Goal: Check status

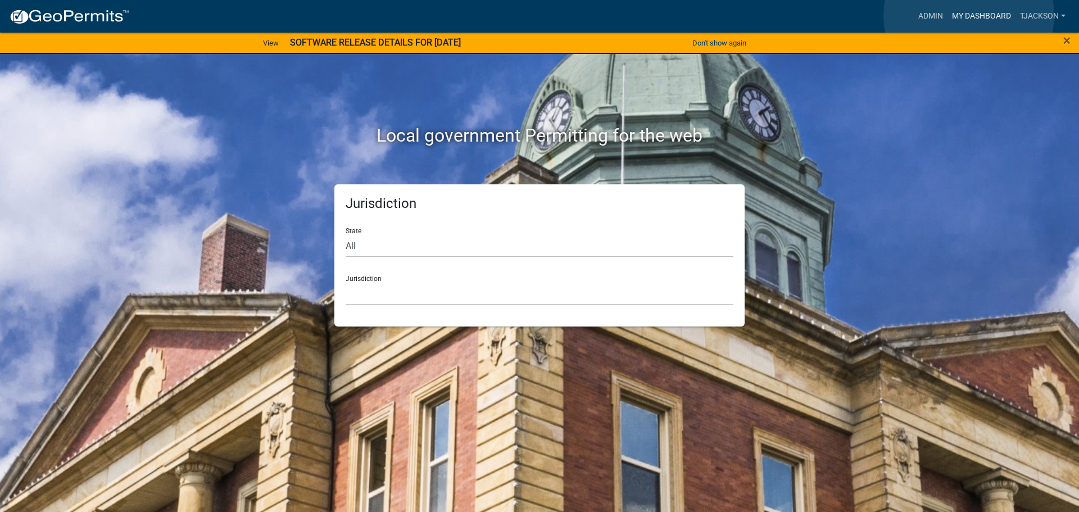
click at [969, 15] on link "My Dashboard" at bounding box center [982, 16] width 68 height 21
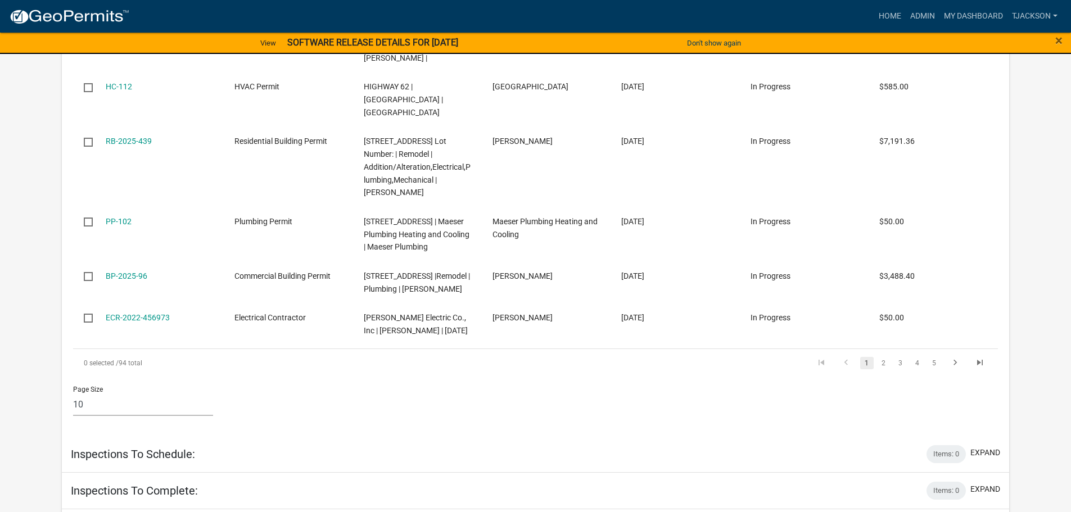
scroll to position [1237, 0]
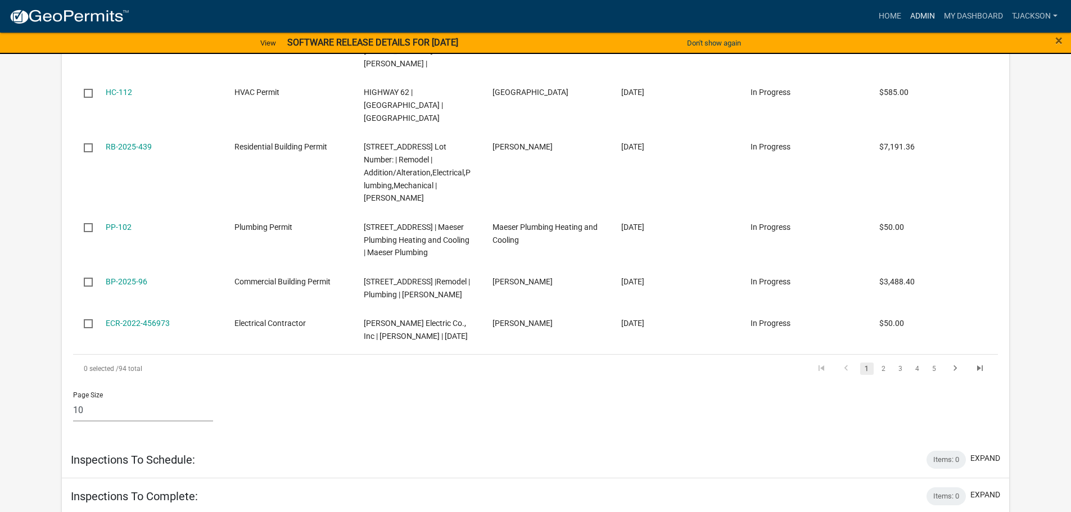
click at [921, 17] on link "Admin" at bounding box center [923, 16] width 34 height 21
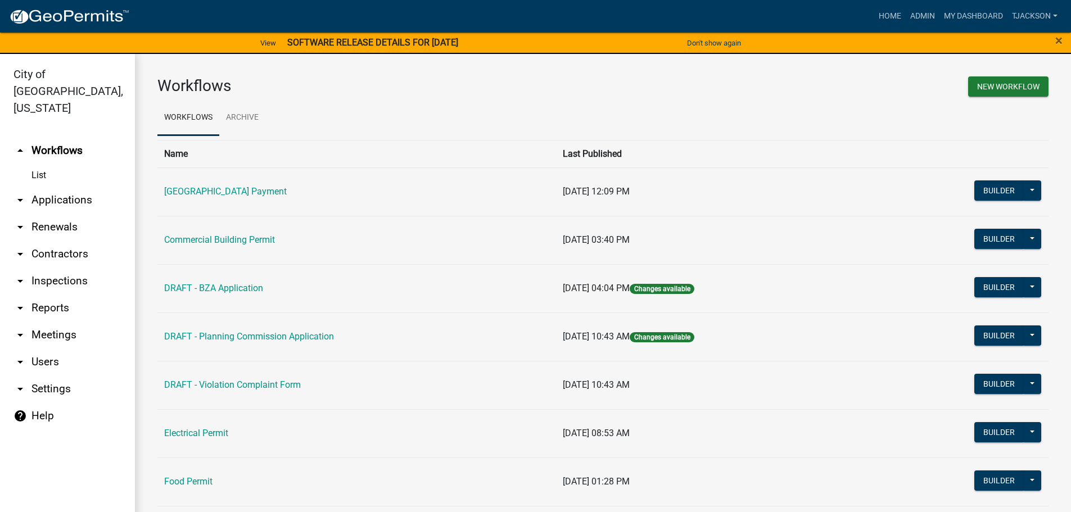
click at [63, 187] on link "arrow_drop_down Applications" at bounding box center [67, 200] width 135 height 27
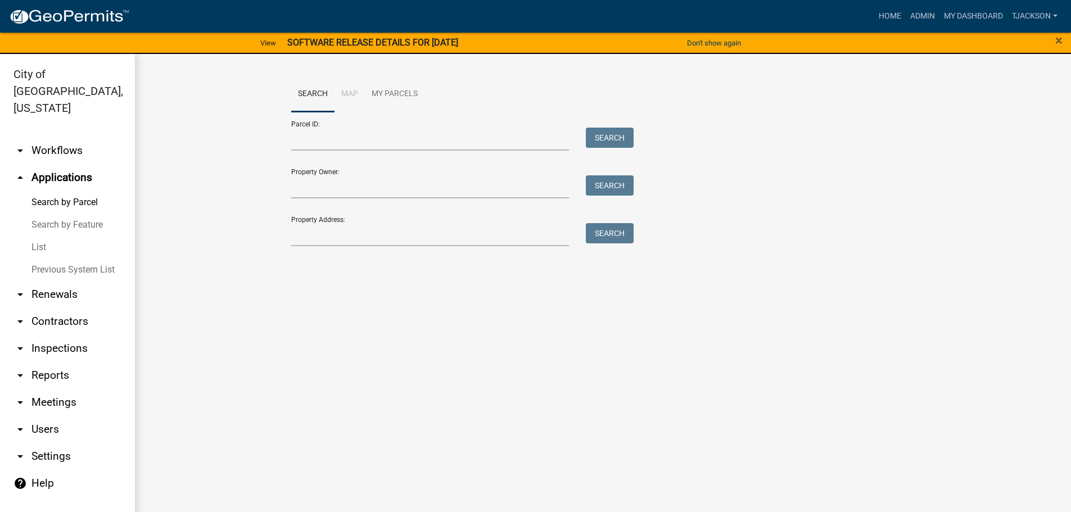
click at [40, 236] on link "List" at bounding box center [67, 247] width 135 height 22
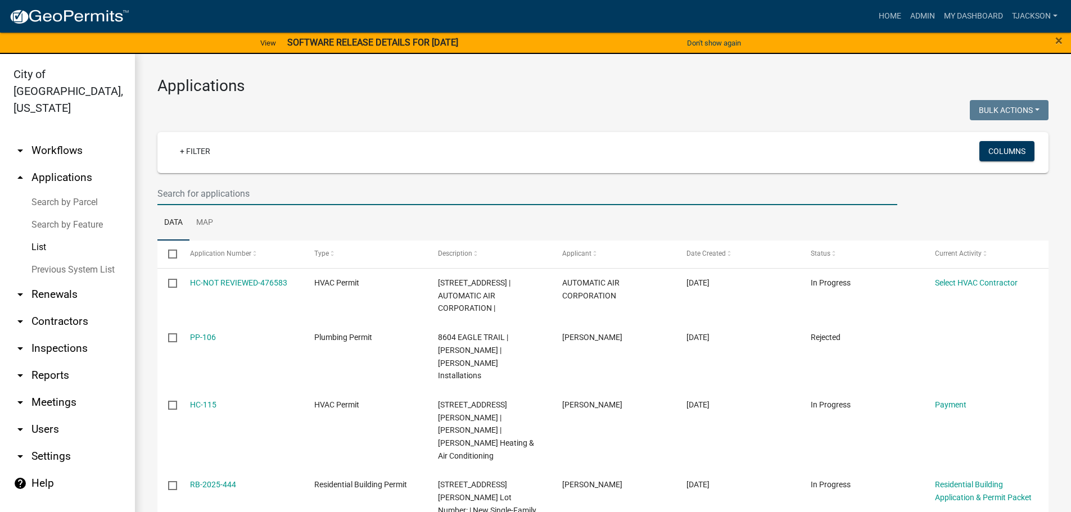
click at [202, 194] on input "text" at bounding box center [527, 193] width 740 height 23
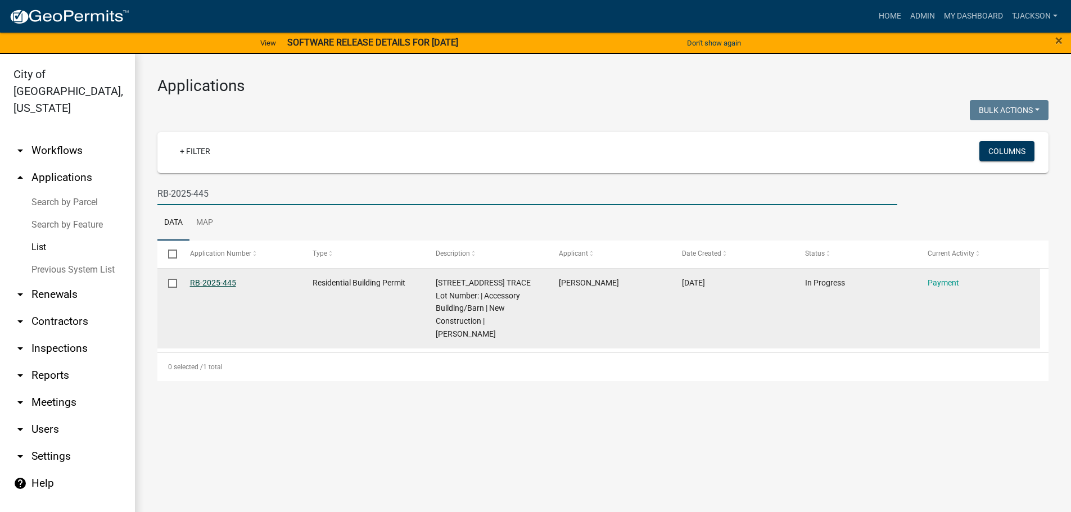
type input "RB-2025-445"
click at [222, 285] on link "RB-2025-445" at bounding box center [213, 282] width 46 height 9
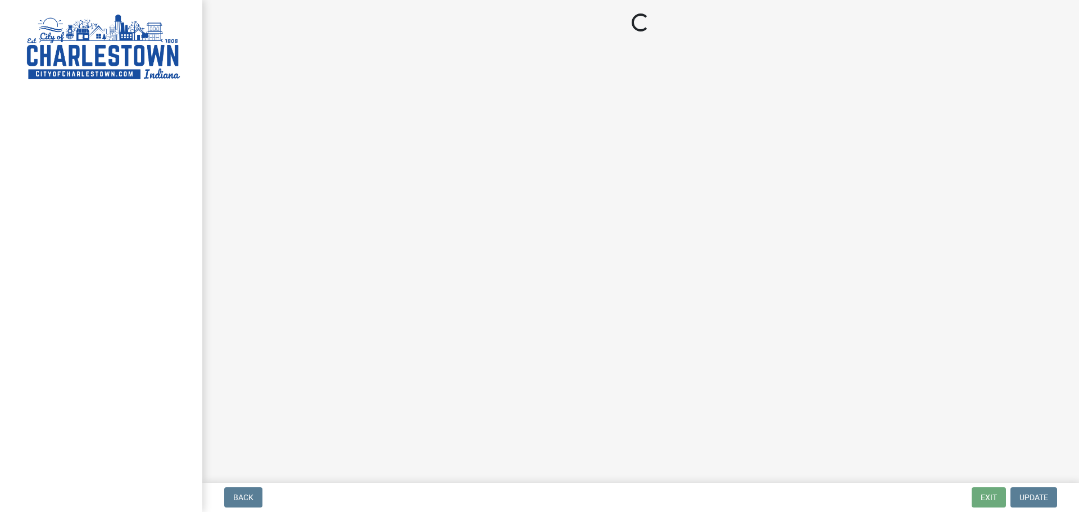
select select "3: 3"
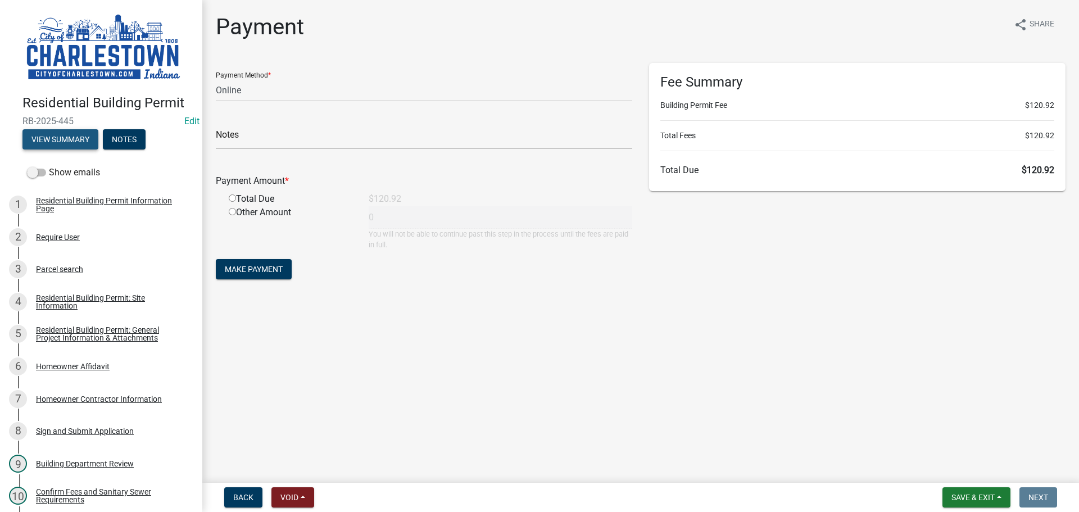
click at [66, 138] on button "View Summary" at bounding box center [60, 139] width 76 height 20
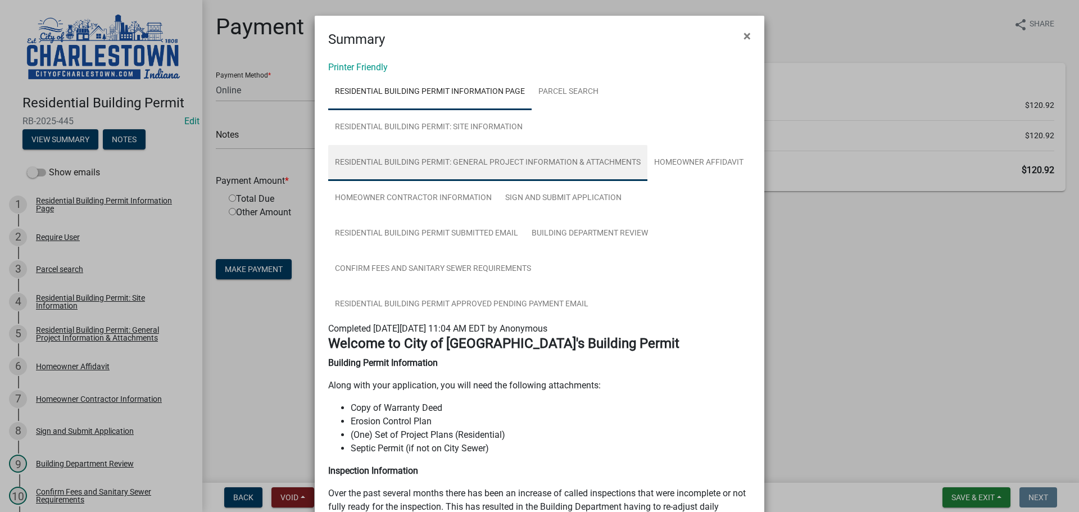
click at [489, 161] on link "Residential Building Permit: General Project Information & Attachments" at bounding box center [487, 163] width 319 height 36
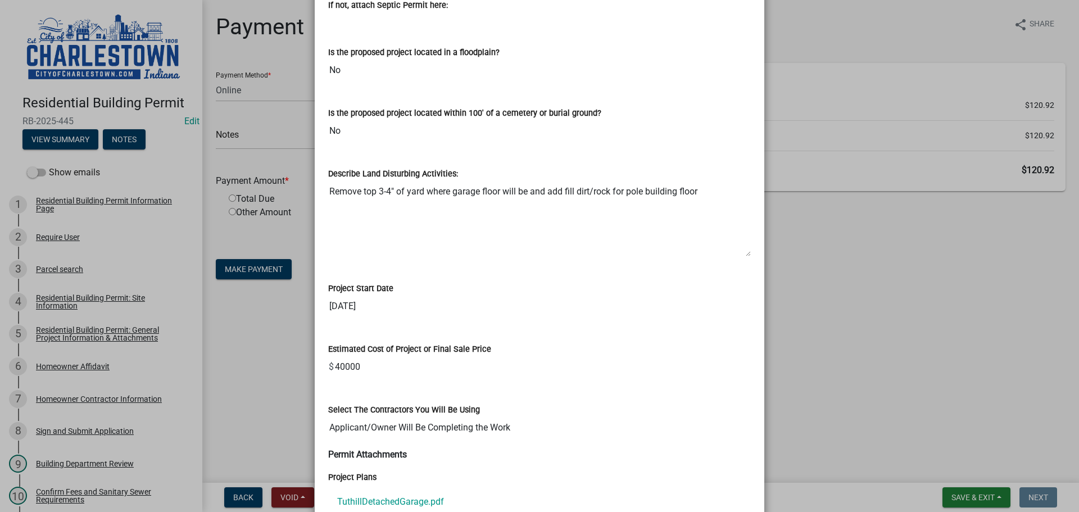
scroll to position [735, 0]
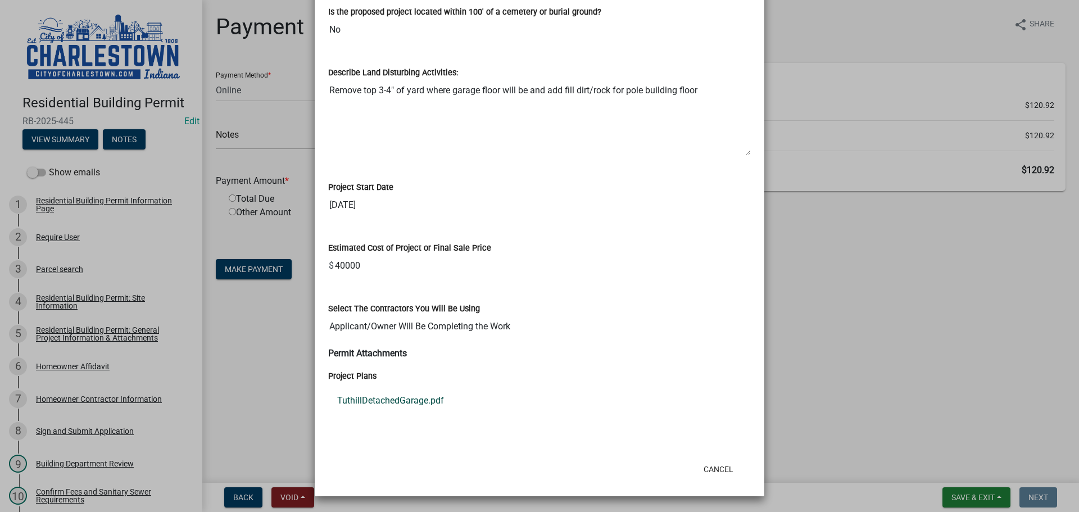
click at [382, 397] on link "TuthillDetachedGarage.pdf" at bounding box center [539, 400] width 423 height 27
click at [835, 274] on ngb-modal-window "Summary × Printer Friendly Residential Building Permit Information Page Parcel …" at bounding box center [539, 256] width 1079 height 512
